Goal: Check status: Check status

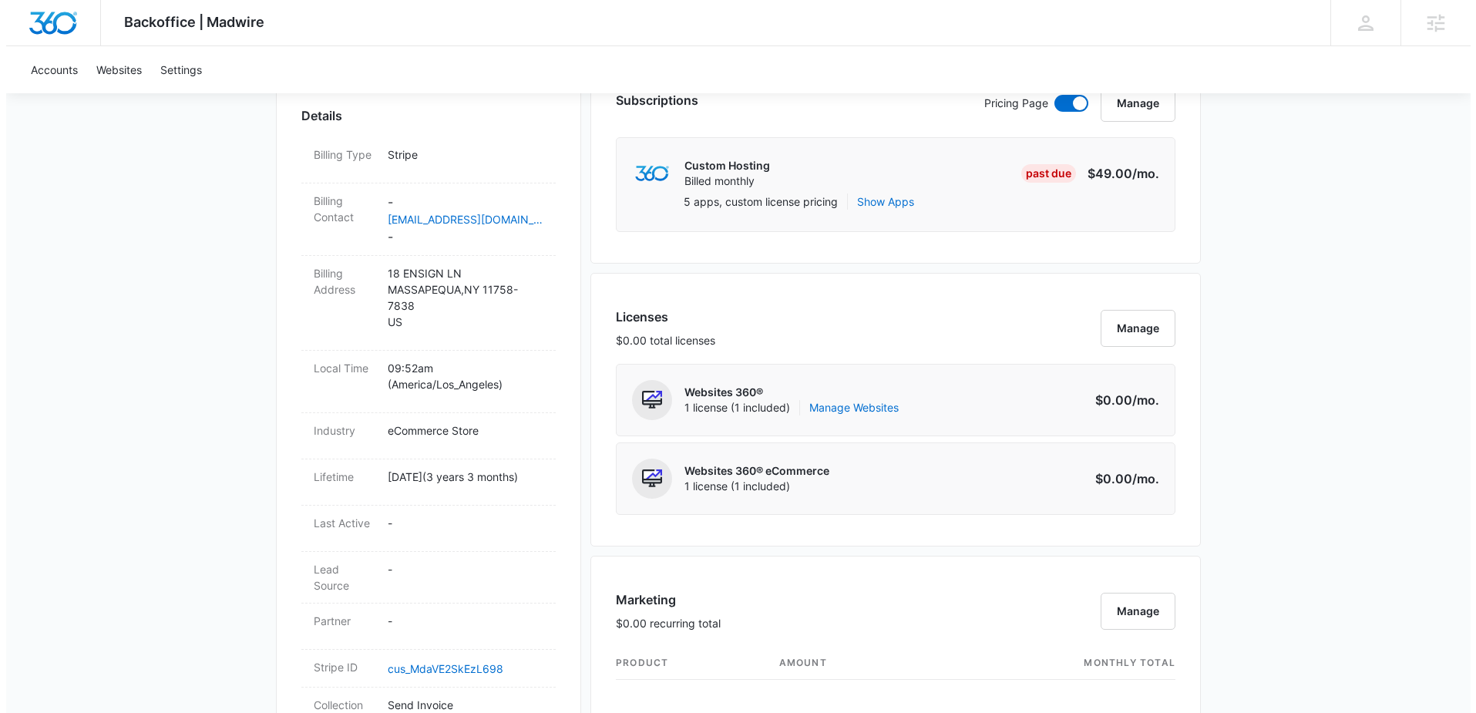
scroll to position [446, 0]
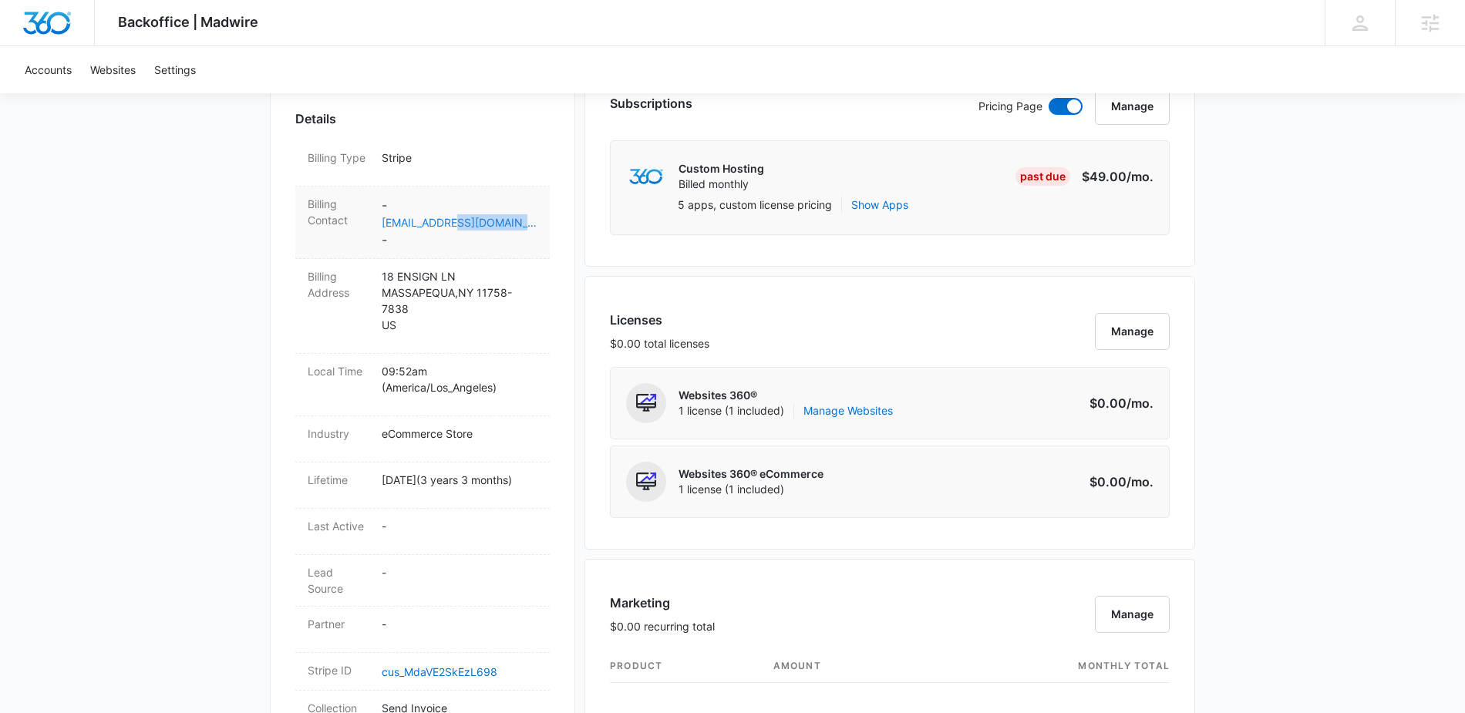
drag, startPoint x: 537, startPoint y: 222, endPoint x: 452, endPoint y: 223, distance: 85.6
click at [452, 223] on div "Billing Contact - [EMAIL_ADDRESS][DOMAIN_NAME] -" at bounding box center [422, 223] width 254 height 72
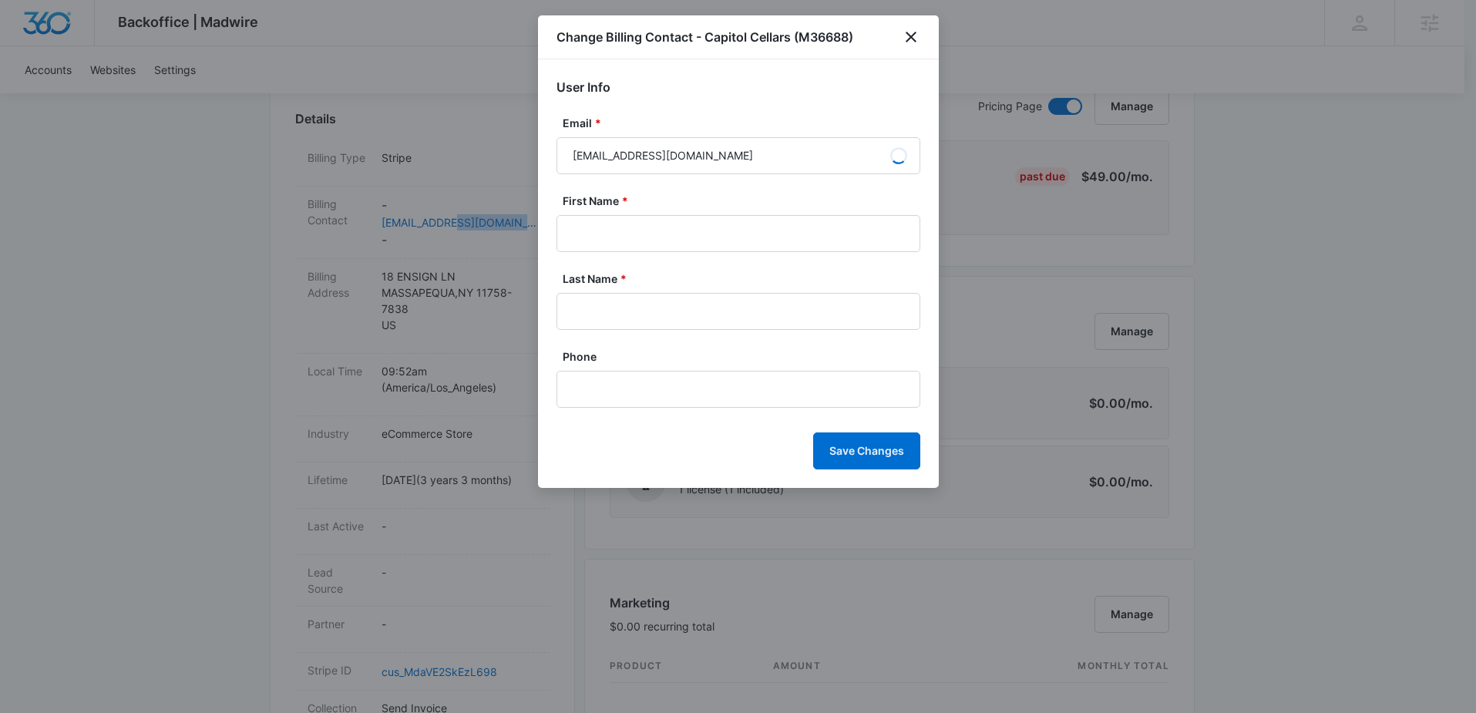
type input "ira"
type input "nierenberg"
drag, startPoint x: 726, startPoint y: 154, endPoint x: 642, endPoint y: 154, distance: 84.0
click at [642, 154] on input "inierenberg@aquasleuth.com" at bounding box center [739, 155] width 364 height 37
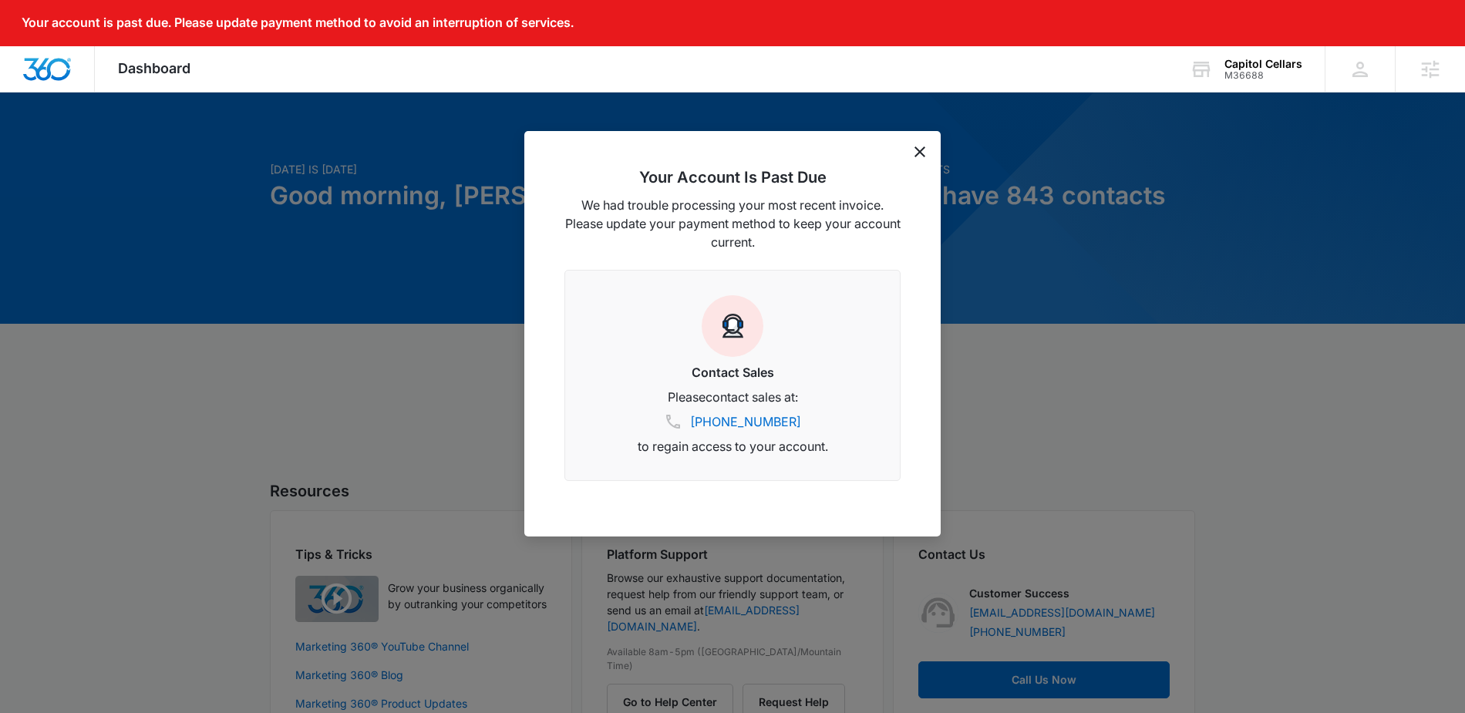
click at [924, 154] on icon "dismiss this dialog" at bounding box center [919, 151] width 11 height 11
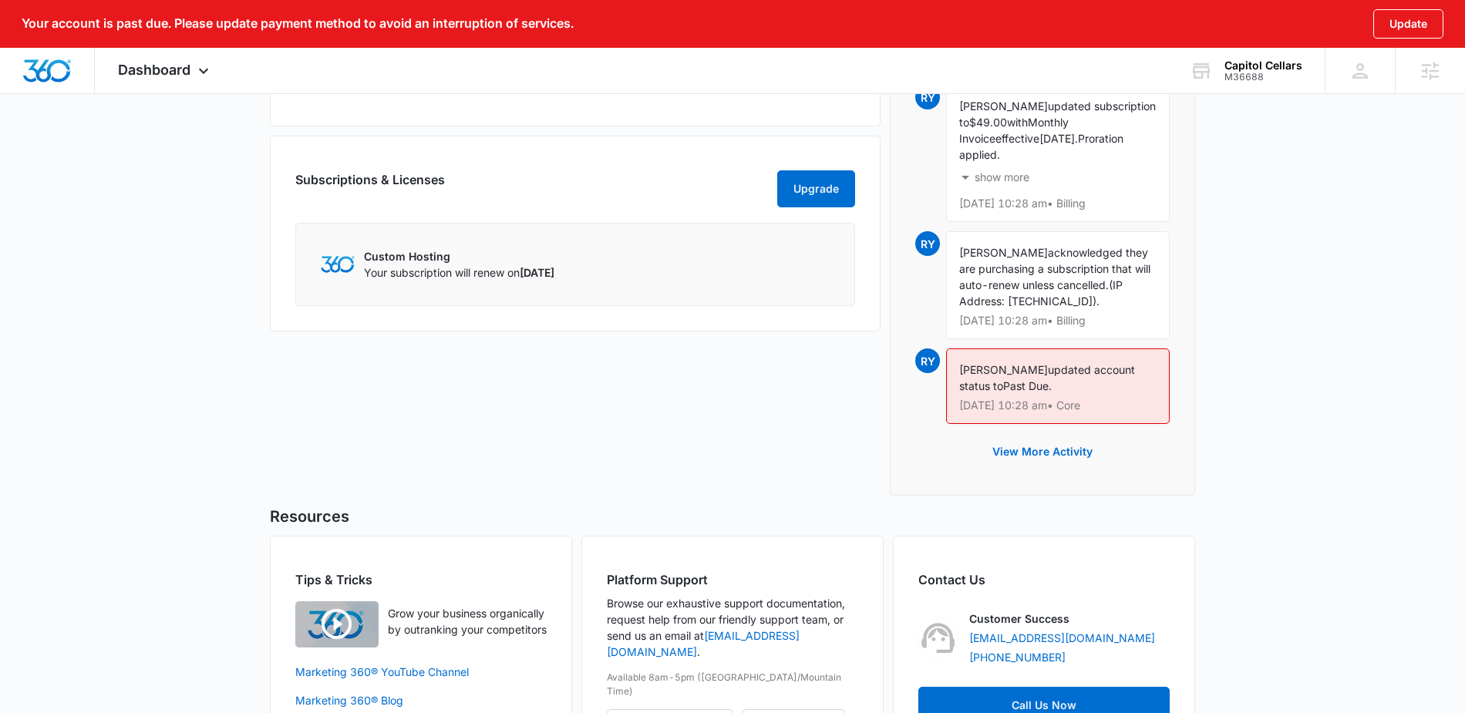
scroll to position [869, 0]
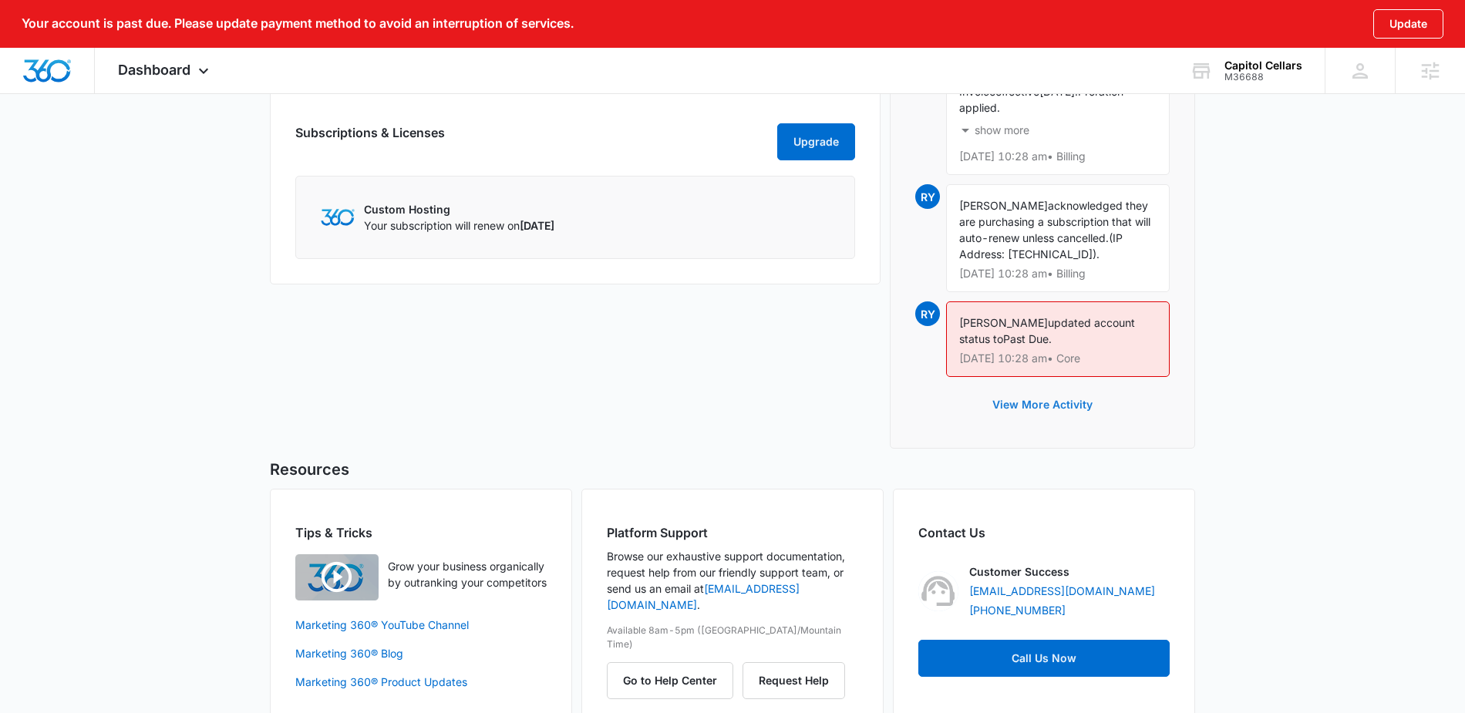
click at [1043, 422] on button "View More Activity" at bounding box center [1042, 404] width 131 height 37
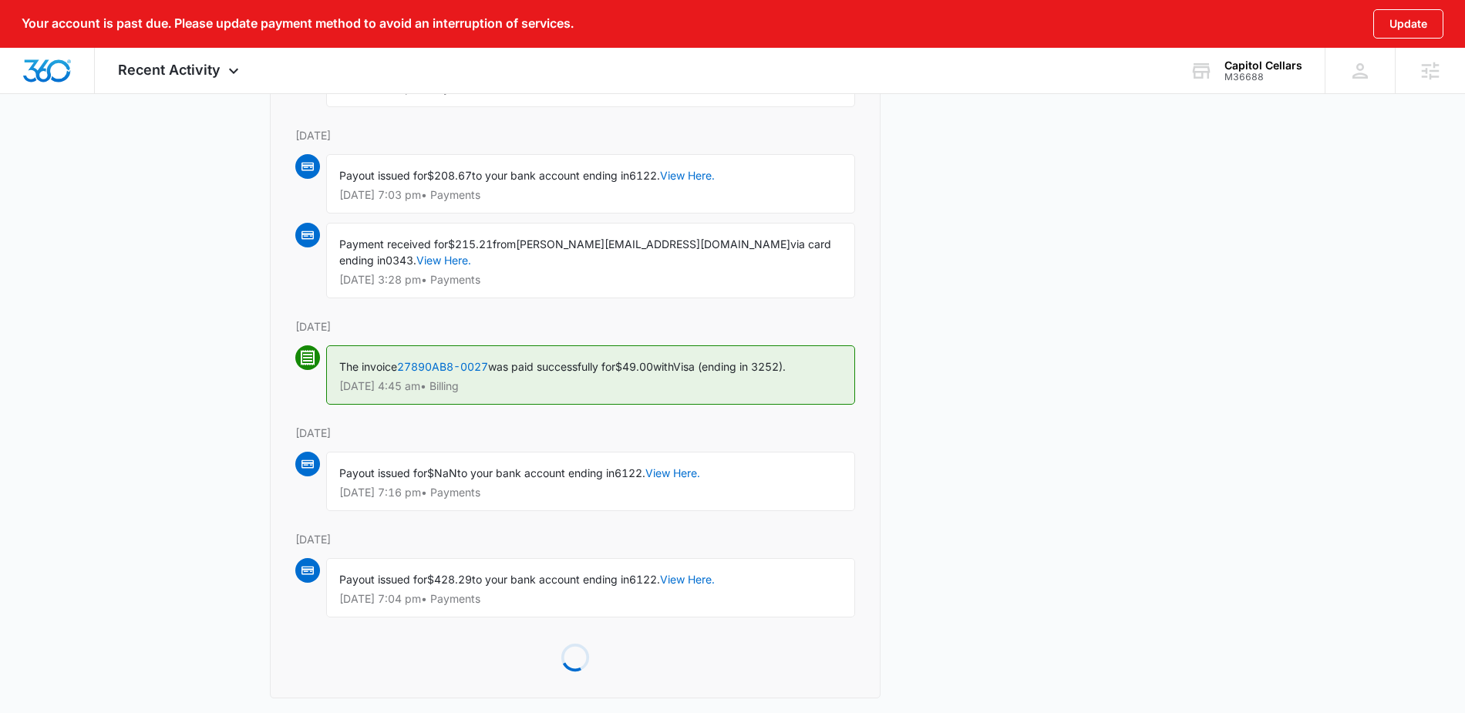
scroll to position [1661, 0]
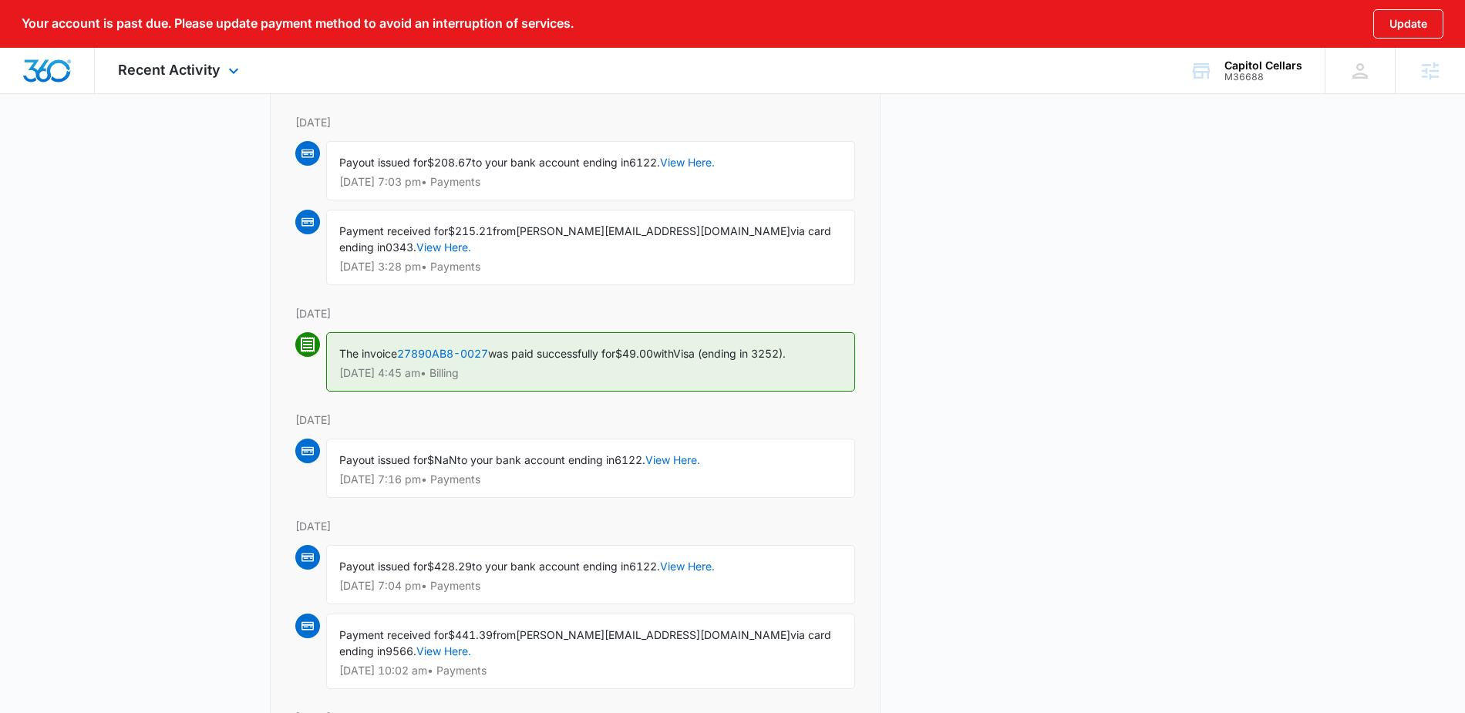
drag, startPoint x: 82, startPoint y: 63, endPoint x: 76, endPoint y: 69, distance: 8.2
click at [82, 64] on div at bounding box center [47, 70] width 95 height 45
click at [64, 79] on img "Dashboard" at bounding box center [46, 70] width 49 height 23
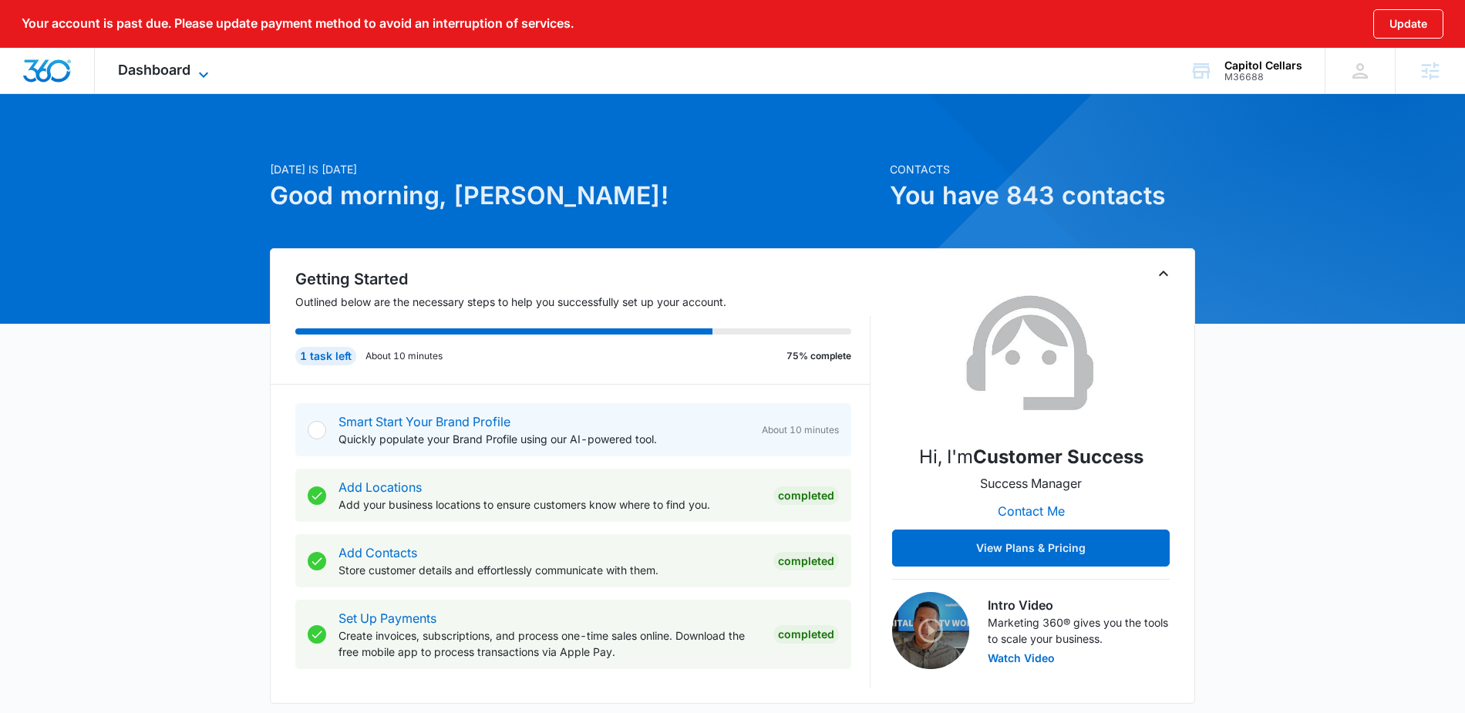
click at [203, 66] on icon at bounding box center [203, 75] width 18 height 18
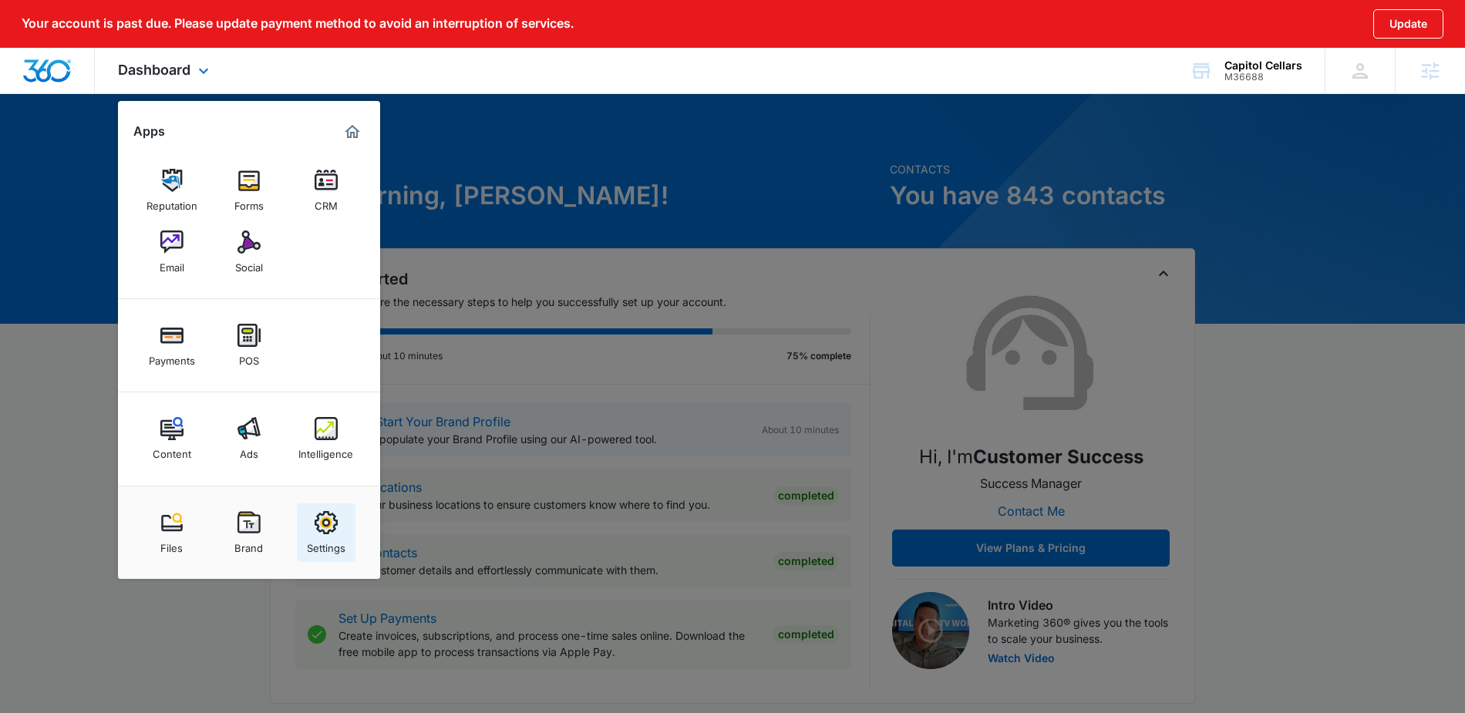
click at [327, 520] on img at bounding box center [325, 522] width 23 height 23
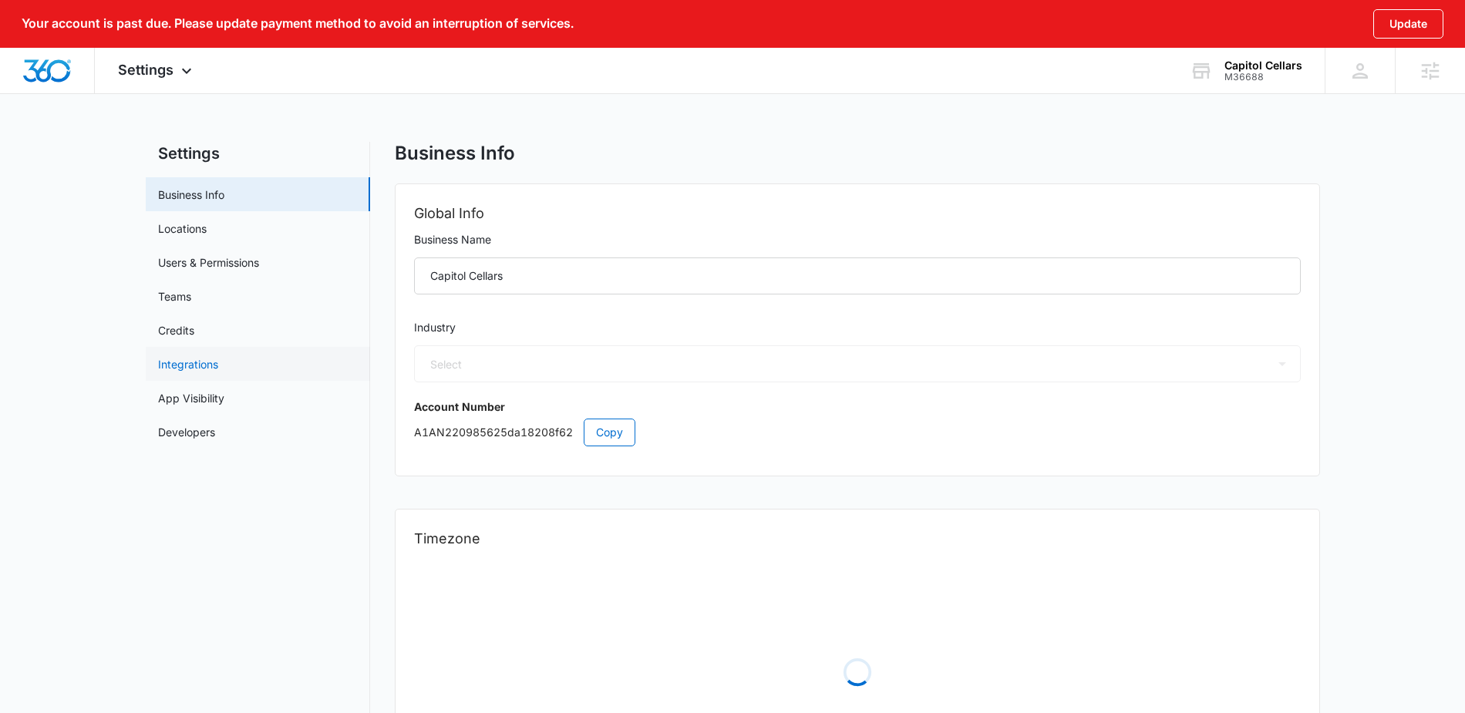
select select "45"
select select "US"
select select "America/Los_Angeles"
click at [227, 269] on link "Users & Permissions" at bounding box center [208, 262] width 101 height 16
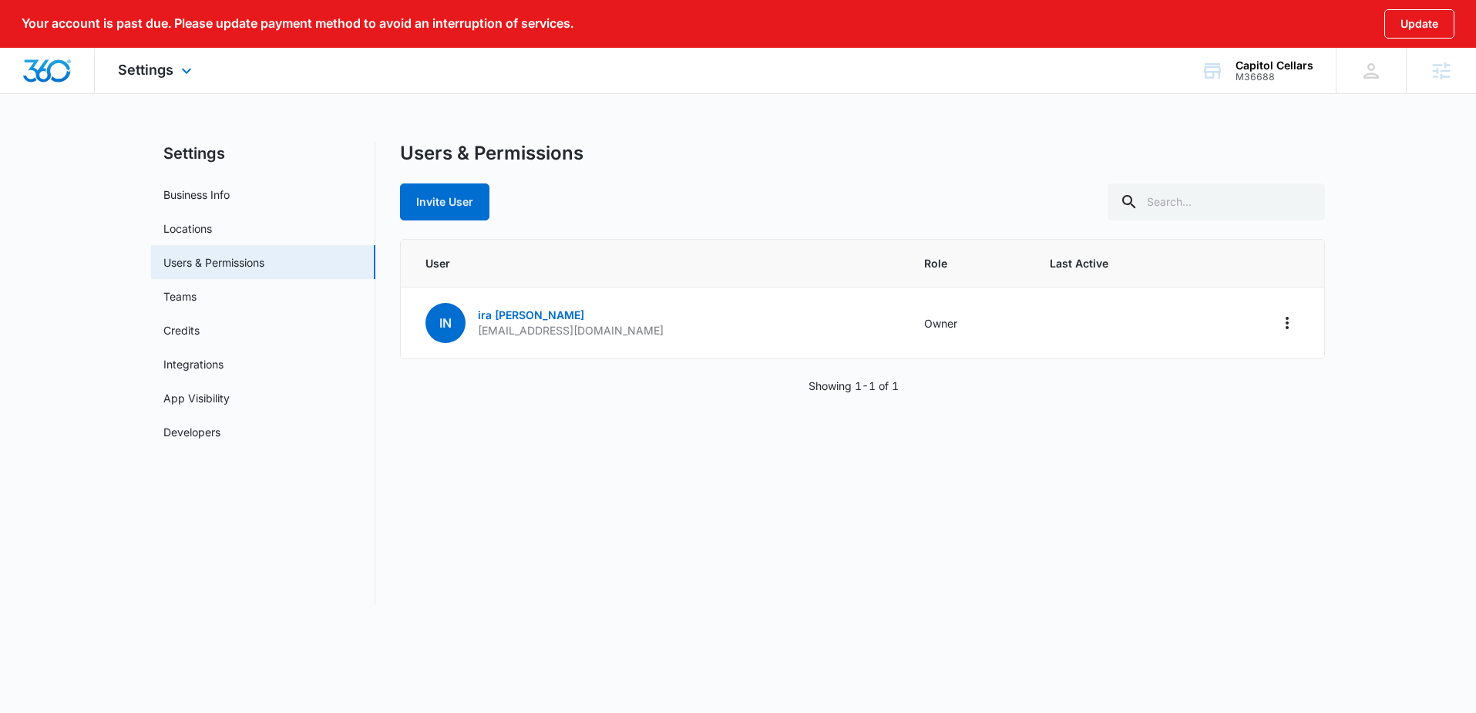
click at [45, 72] on img "Dashboard" at bounding box center [46, 70] width 49 height 23
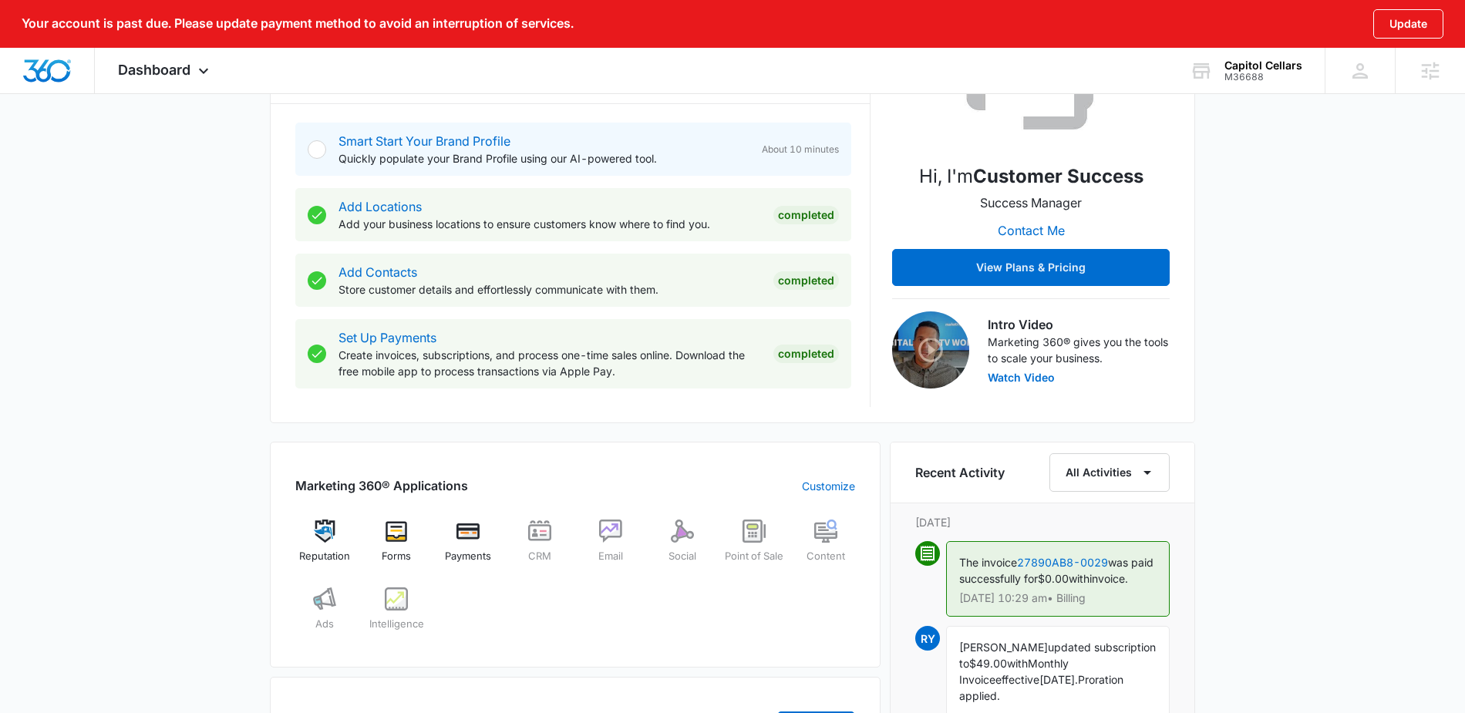
scroll to position [820, 0]
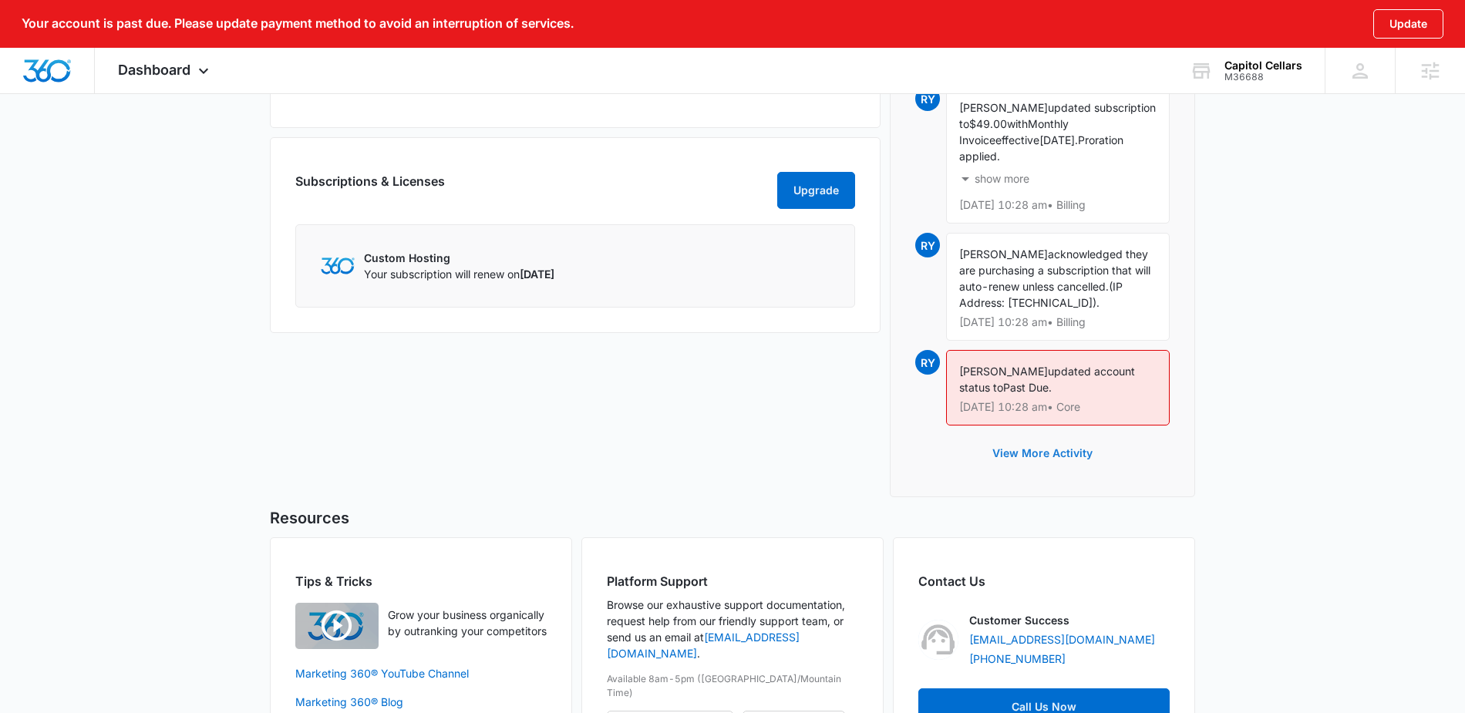
click at [1045, 472] on button "View More Activity" at bounding box center [1042, 453] width 131 height 37
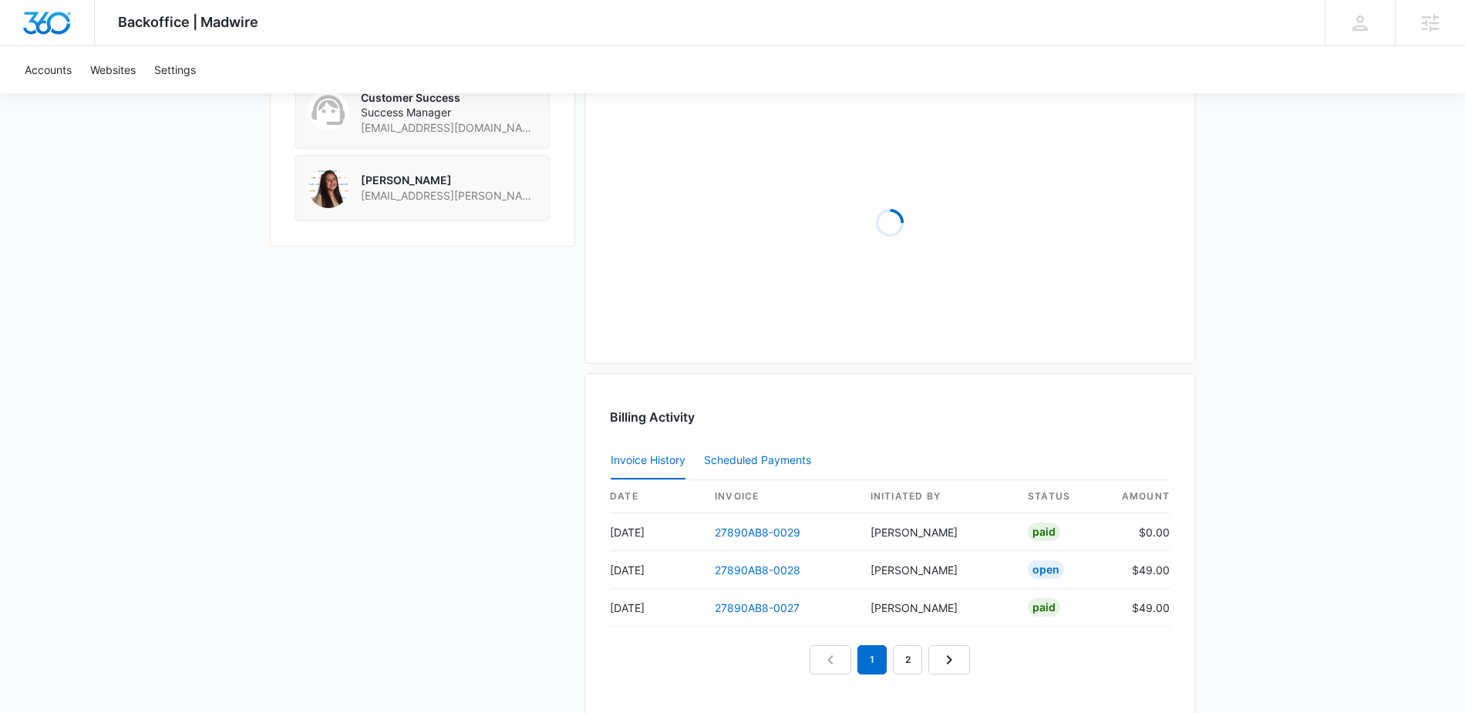
scroll to position [1478, 0]
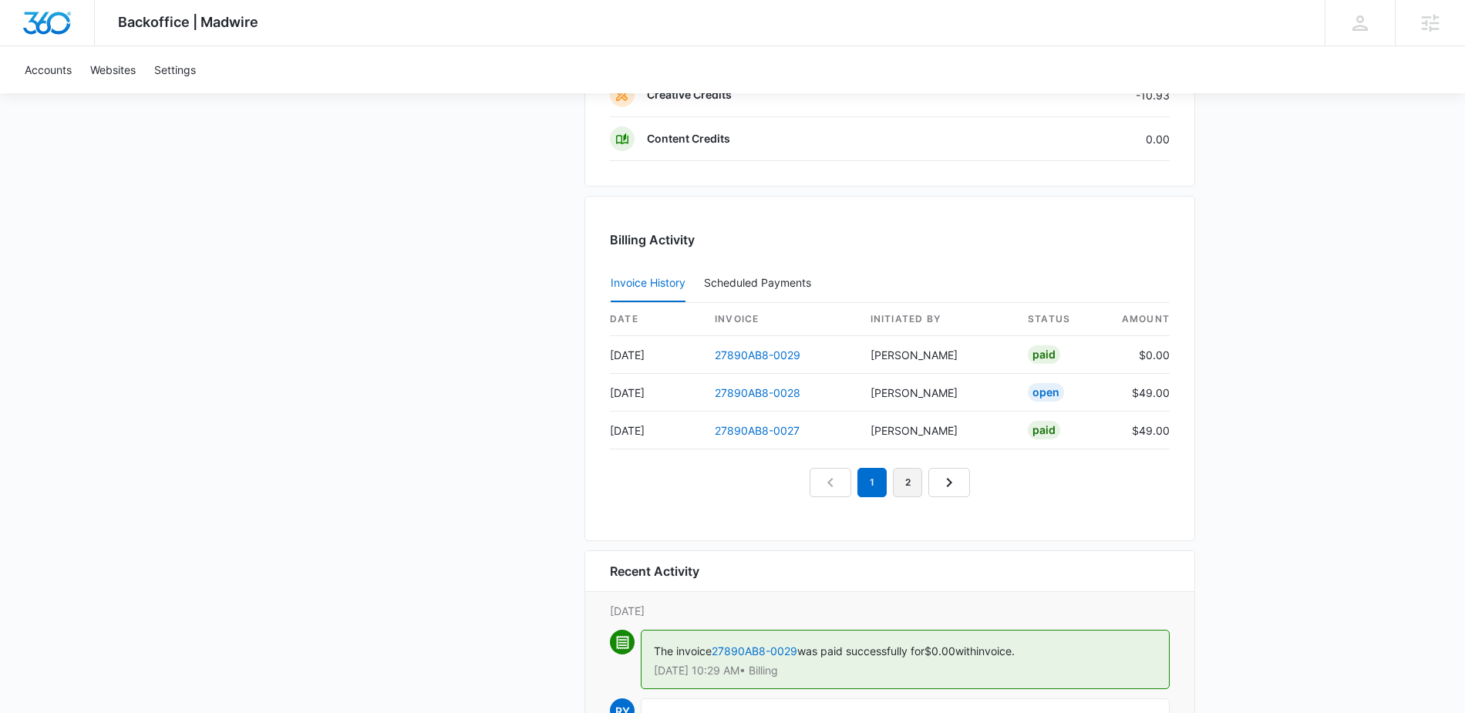
click at [913, 484] on link "2" at bounding box center [907, 482] width 29 height 29
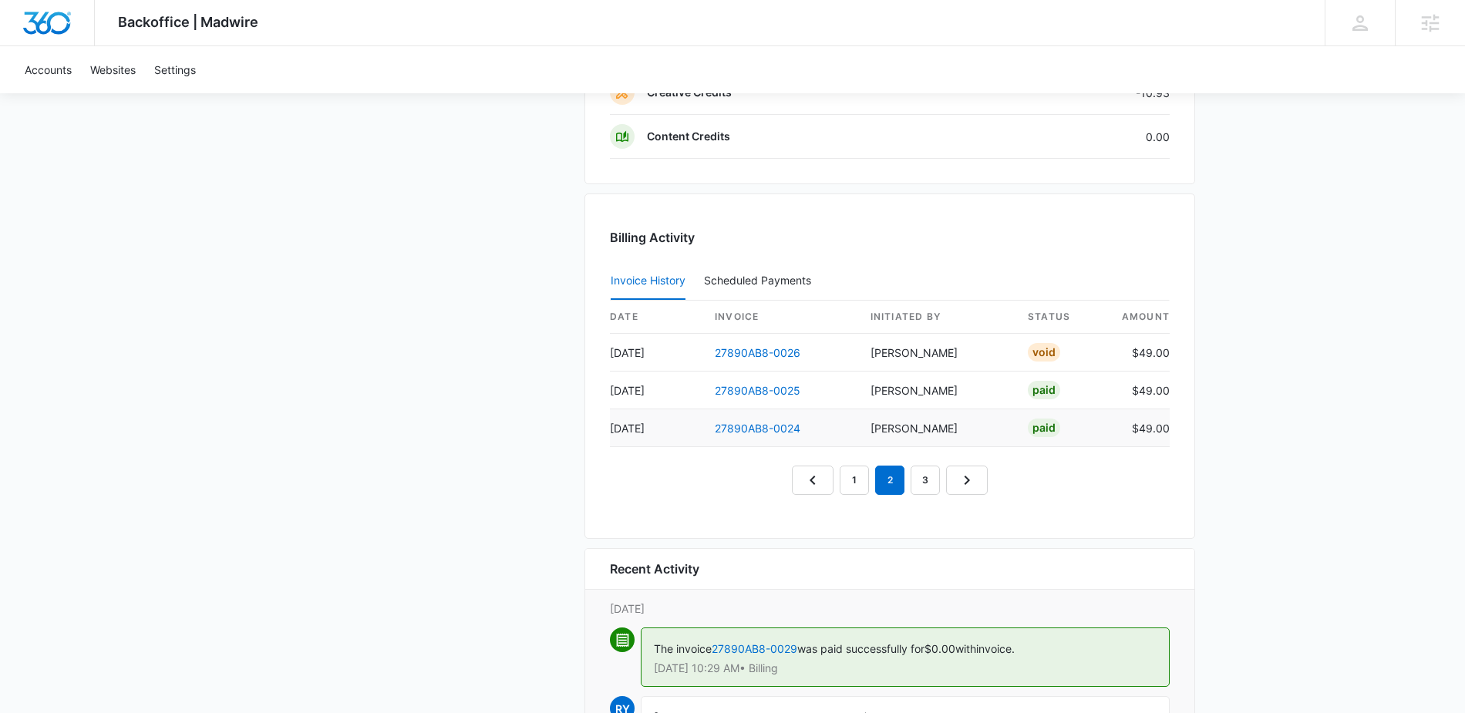
scroll to position [1482, 0]
click at [920, 478] on link "3" at bounding box center [924, 479] width 29 height 29
click at [938, 479] on link "4" at bounding box center [942, 479] width 29 height 29
click at [910, 476] on link "3" at bounding box center [907, 479] width 29 height 29
click at [871, 481] on link "2" at bounding box center [871, 479] width 29 height 29
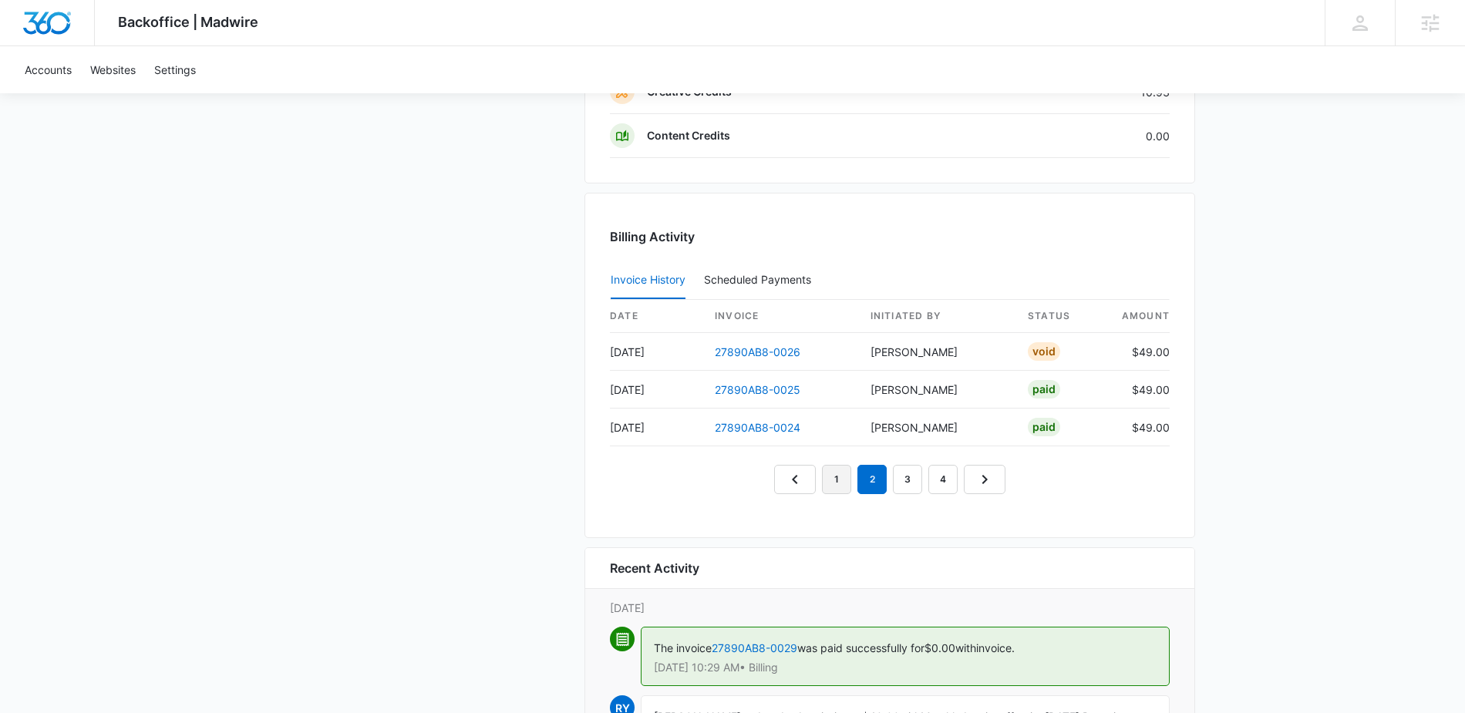
click at [840, 484] on link "1" at bounding box center [836, 479] width 29 height 29
click at [873, 479] on link "2" at bounding box center [871, 479] width 29 height 29
click at [746, 351] on link "27890AB8-0026" at bounding box center [758, 351] width 86 height 13
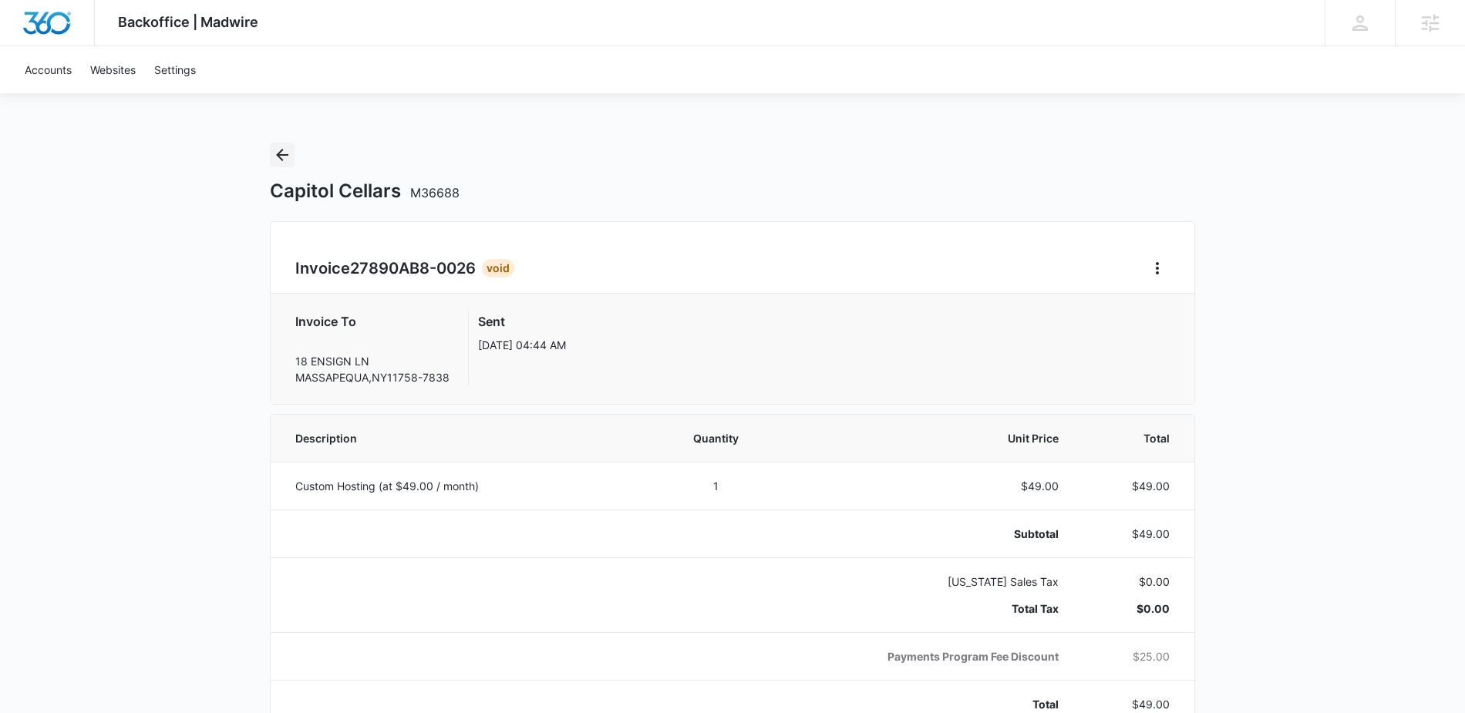
click at [288, 157] on icon "Back" at bounding box center [282, 155] width 18 height 18
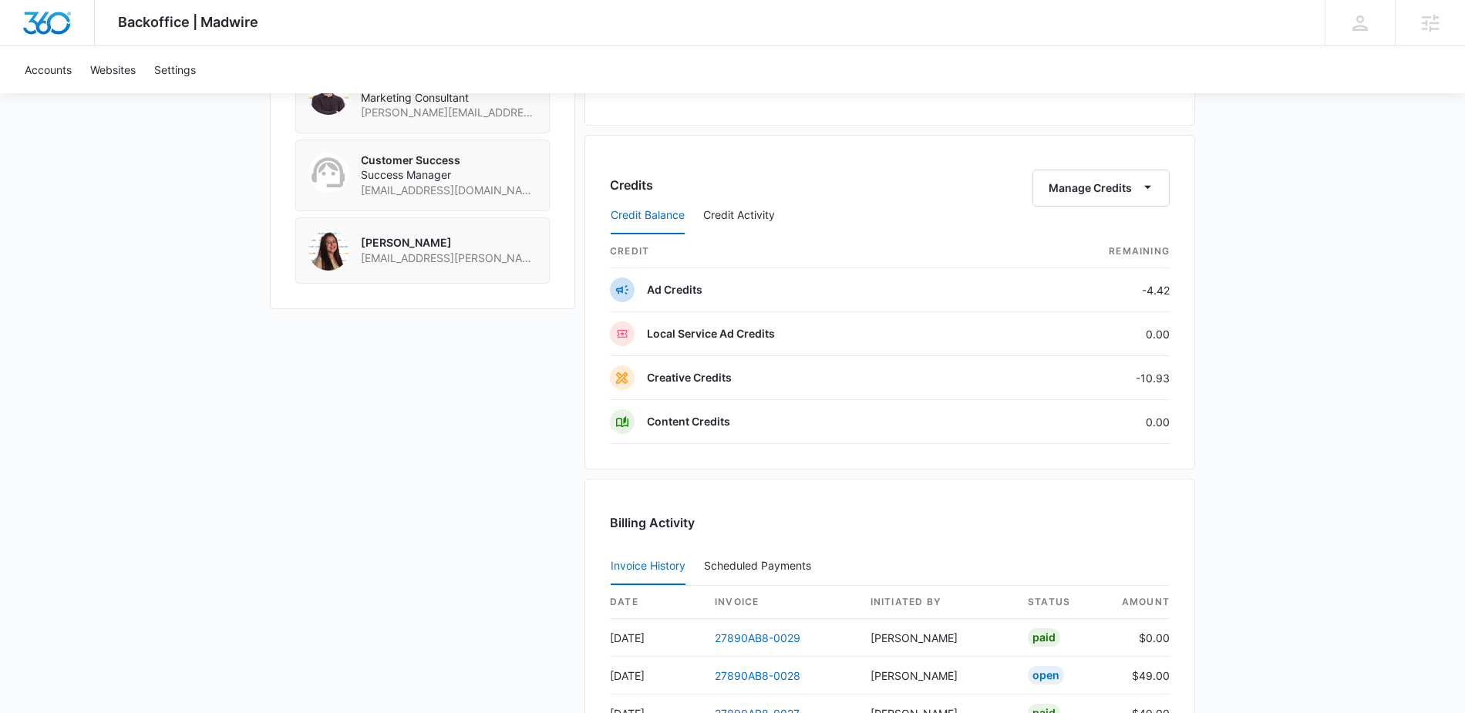
scroll to position [1450, 0]
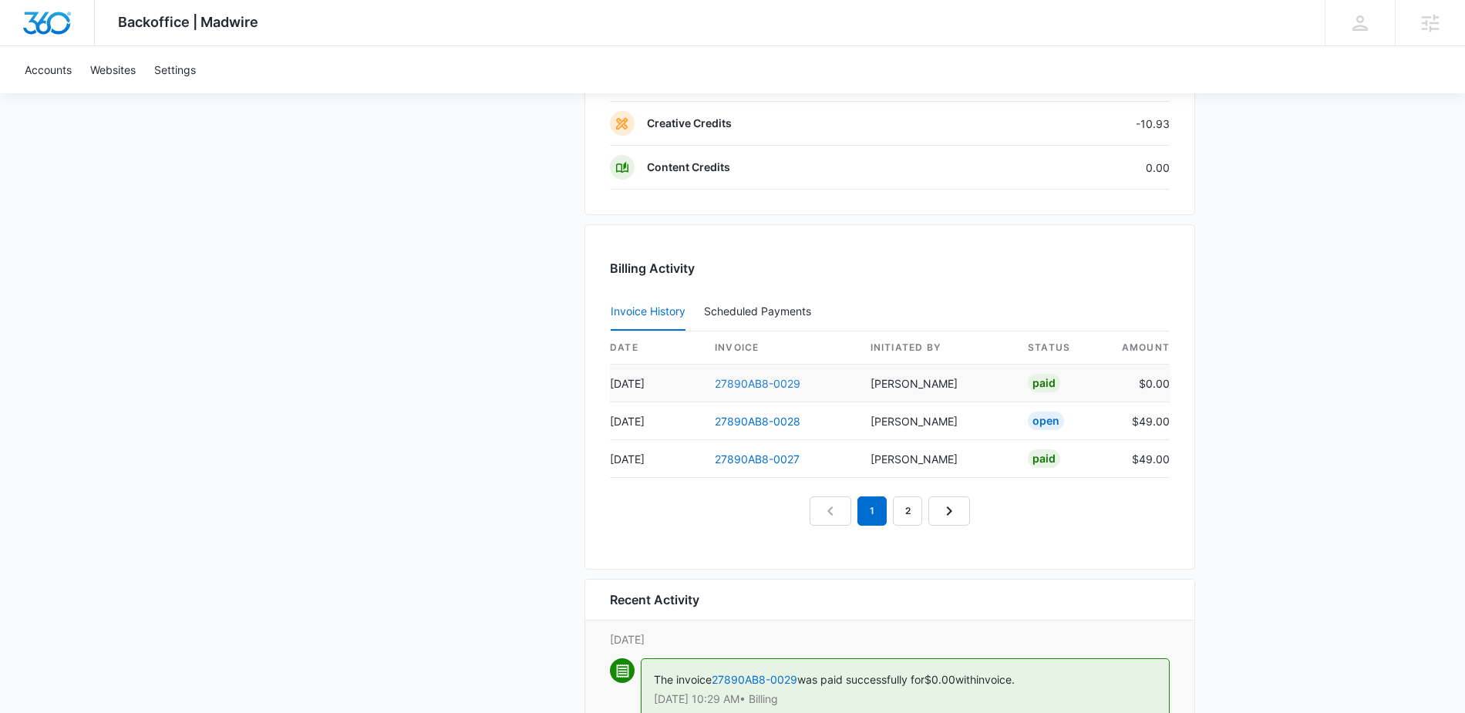
click at [756, 385] on link "27890AB8-0029" at bounding box center [758, 383] width 86 height 13
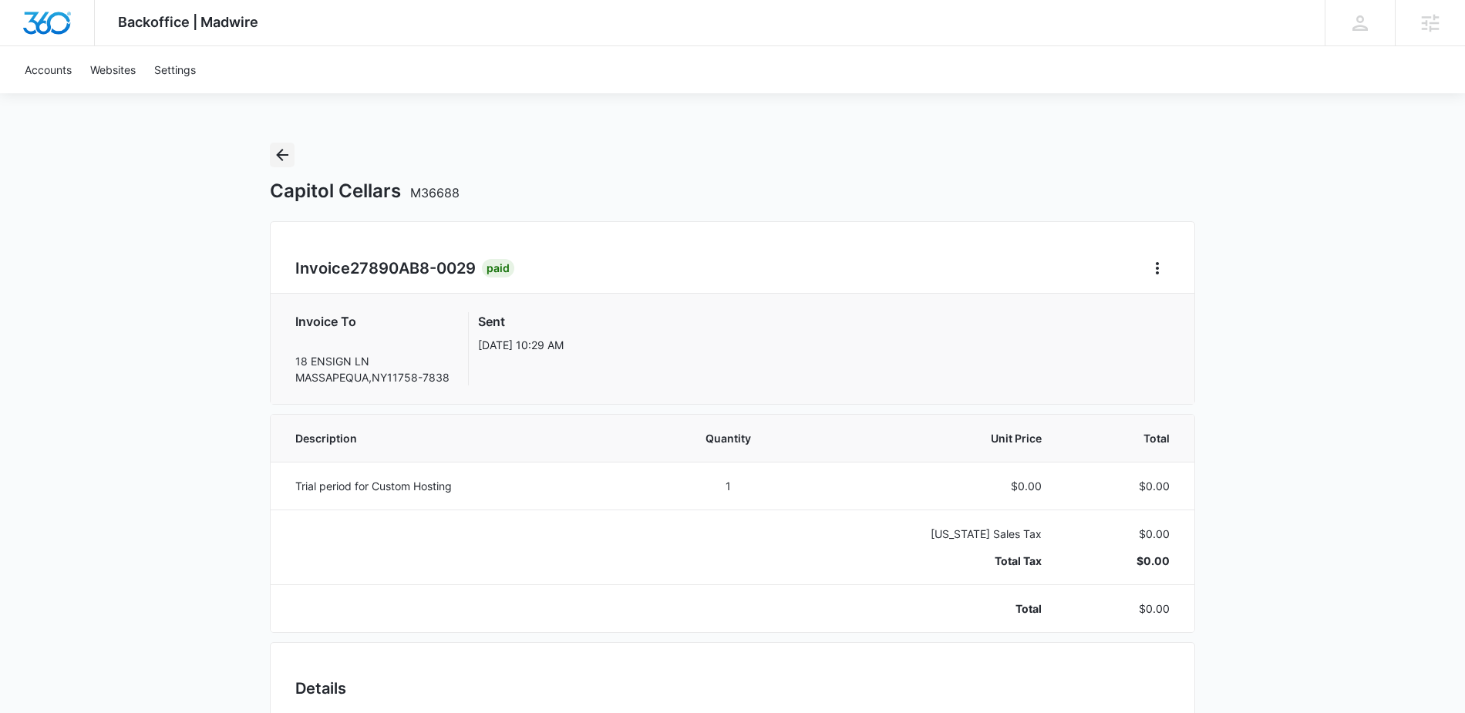
click at [283, 150] on icon "Back" at bounding box center [282, 155] width 18 height 18
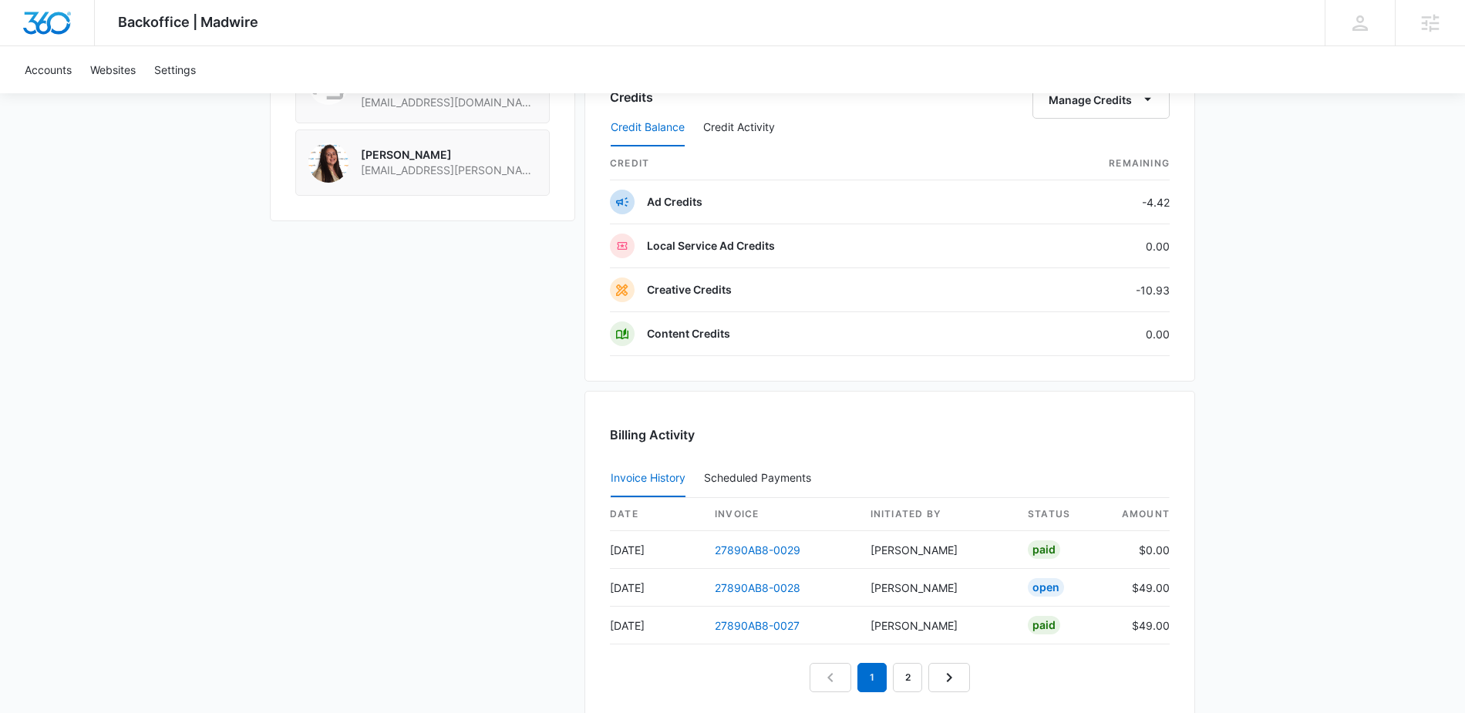
scroll to position [1374, 0]
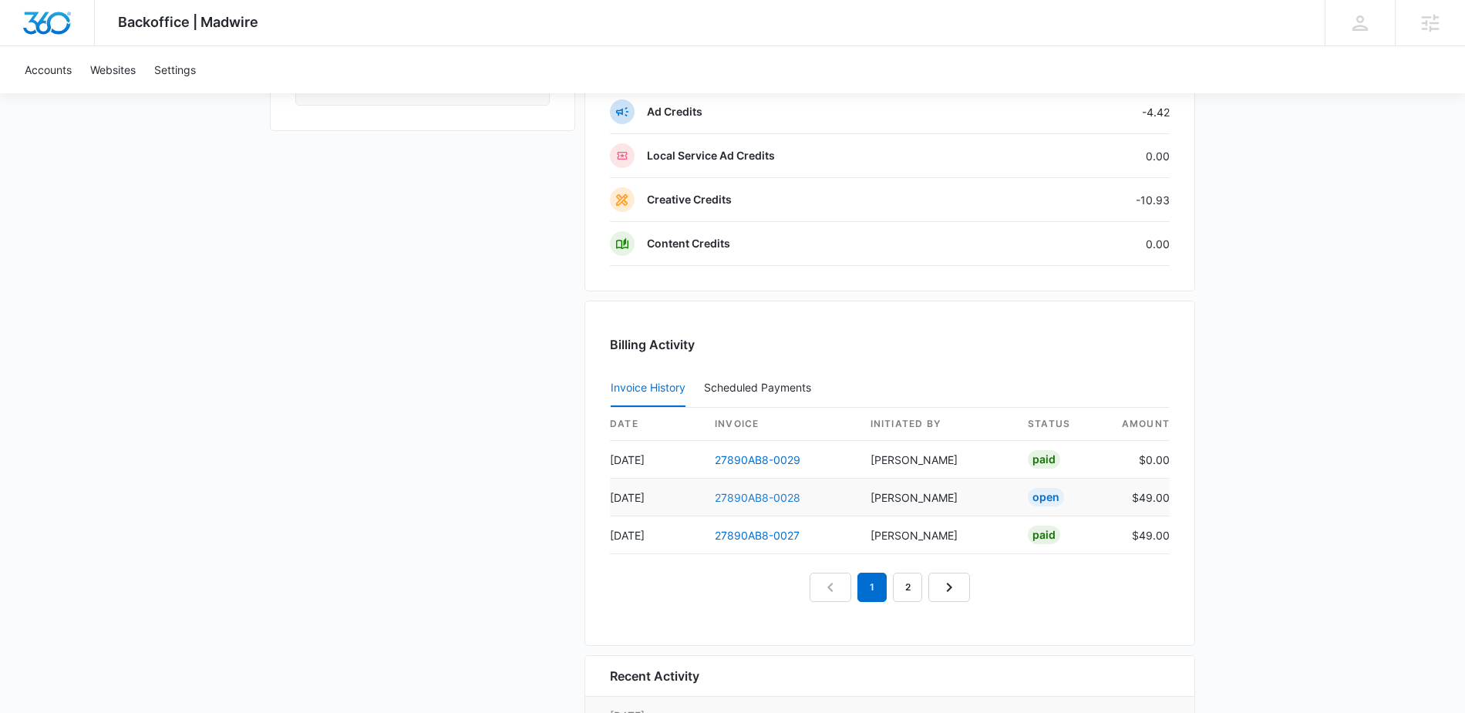
click at [759, 496] on link "27890AB8-0028" at bounding box center [758, 497] width 86 height 13
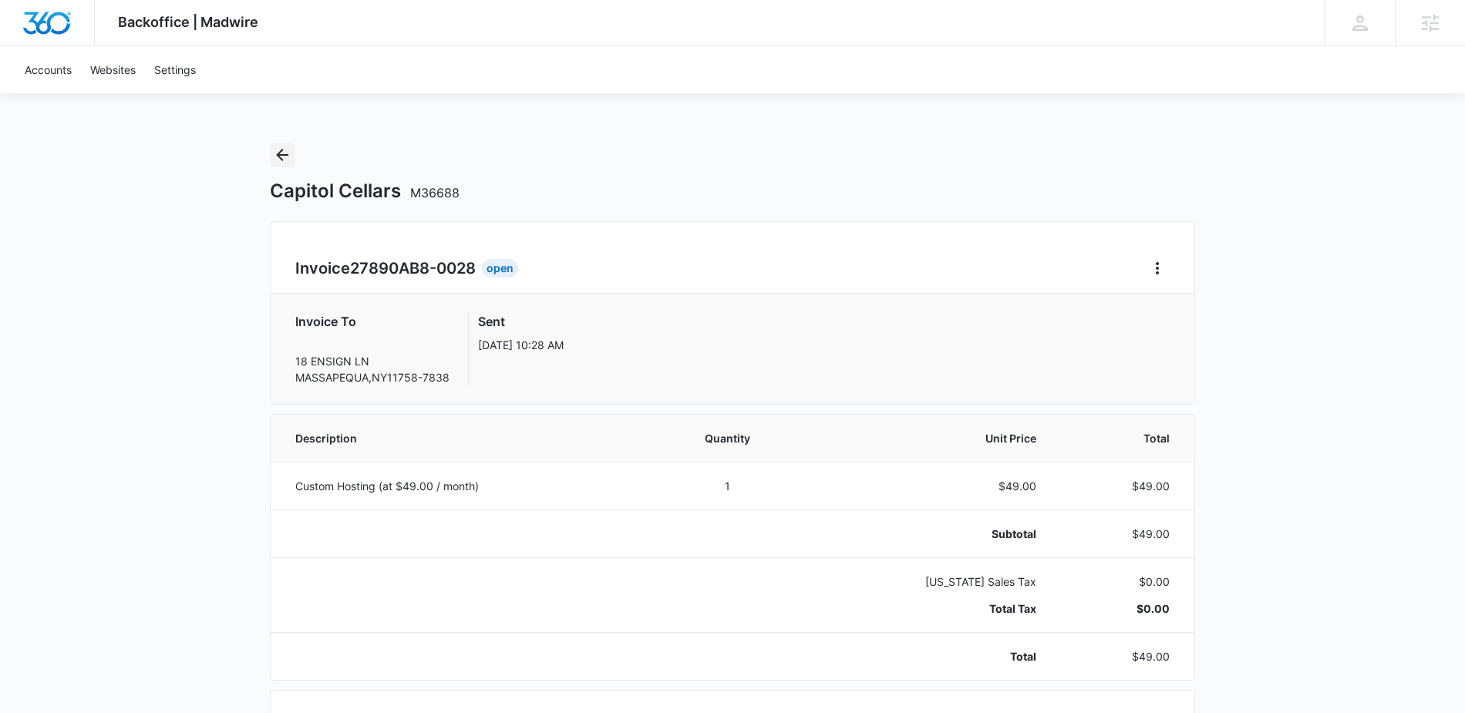
click at [284, 156] on icon "Back" at bounding box center [282, 155] width 18 height 18
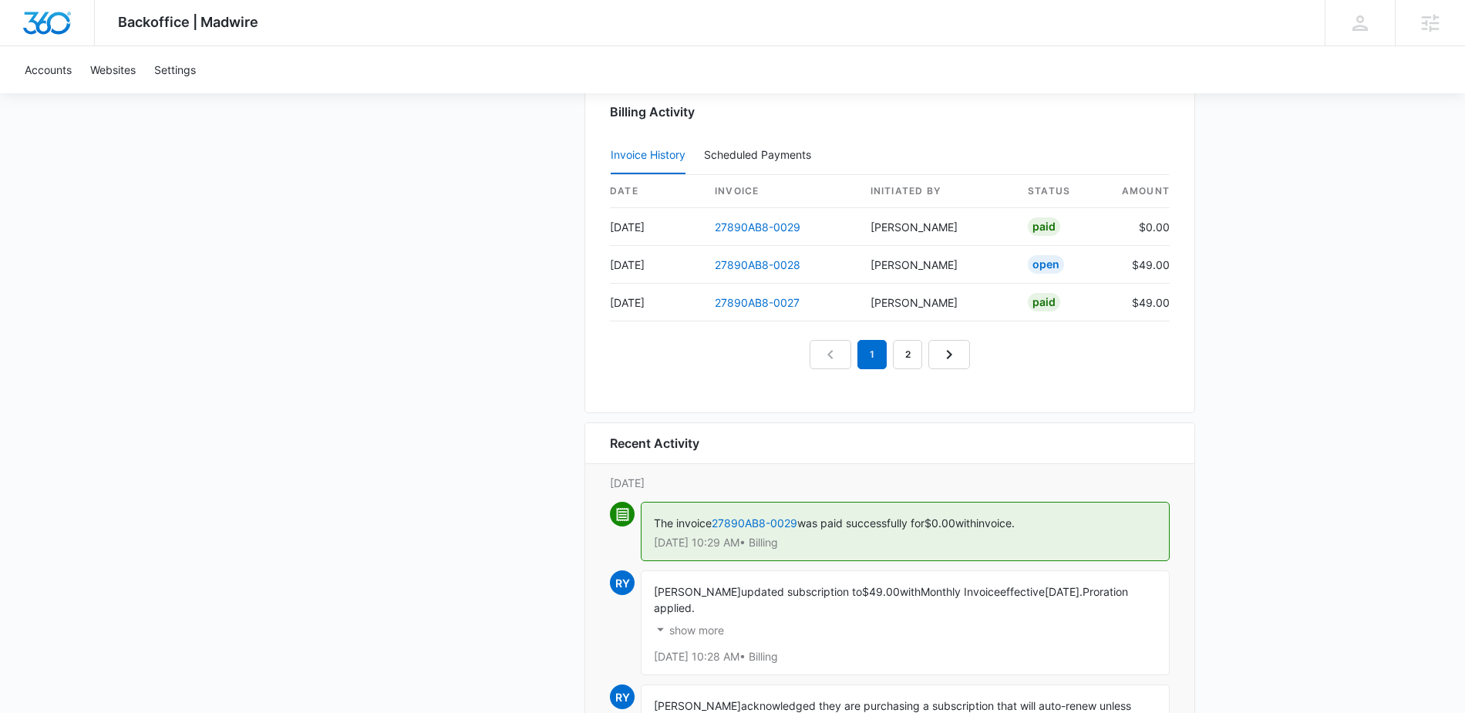
scroll to position [1606, 0]
click at [779, 302] on link "27890AB8-0027" at bounding box center [757, 303] width 85 height 13
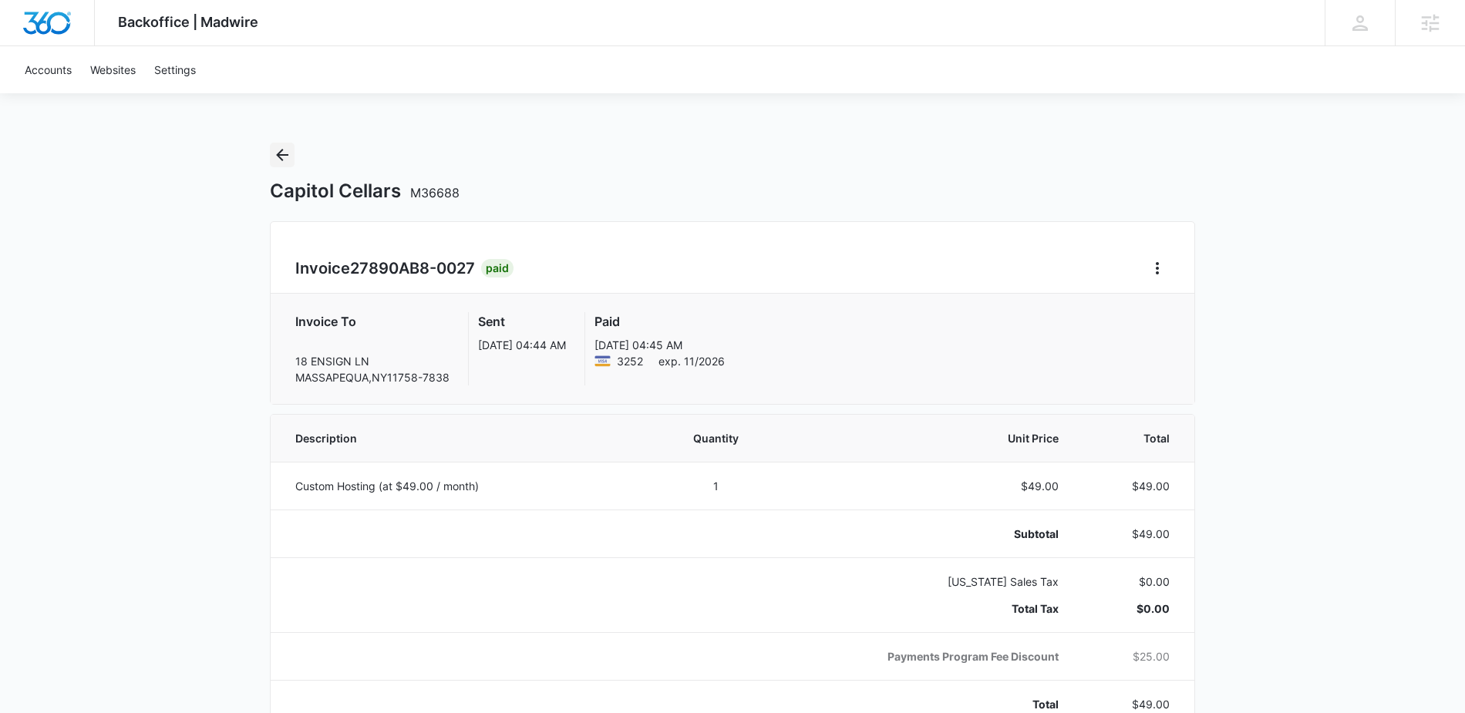
click at [278, 150] on icon "Back" at bounding box center [282, 155] width 18 height 18
